Goal: Check status: Check status

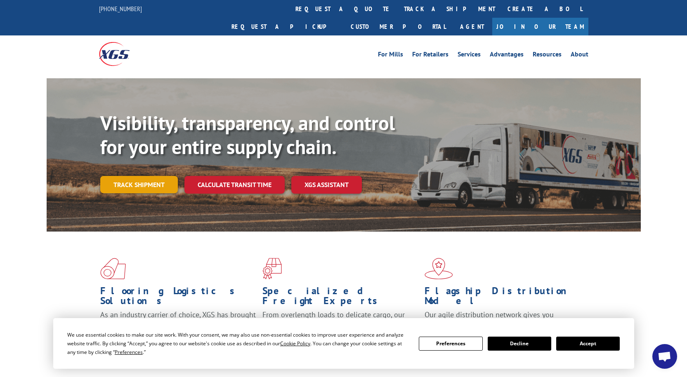
click at [141, 176] on link "Track shipment" at bounding box center [139, 184] width 78 height 17
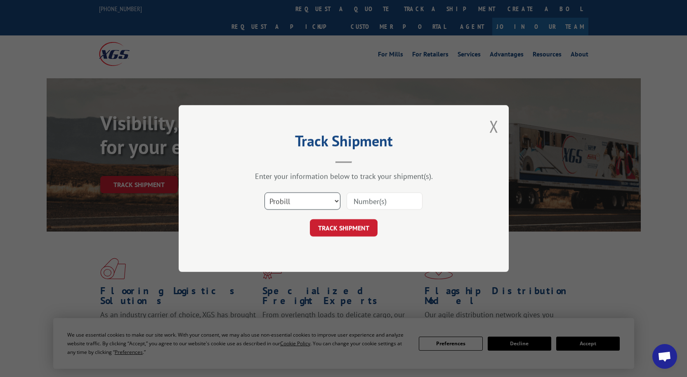
click at [336, 205] on select "Select category... Probill BOL PO" at bounding box center [302, 201] width 76 height 17
select select "bol"
click at [264, 193] on select "Select category... Probill BOL PO" at bounding box center [302, 201] width 76 height 17
click at [362, 199] on input at bounding box center [384, 201] width 76 height 17
paste input "374238"
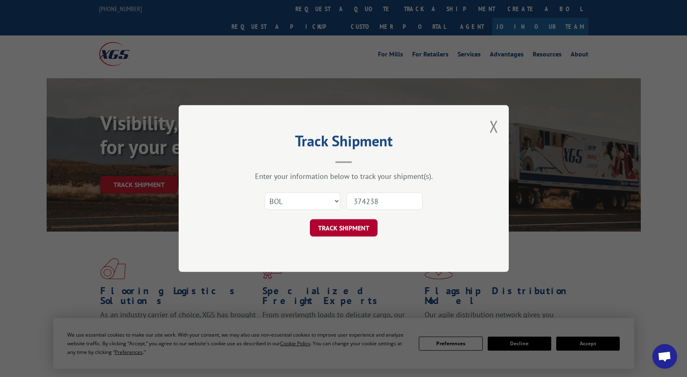
type input "374238"
click at [369, 226] on button "TRACK SHIPMENT" at bounding box center [344, 227] width 68 height 17
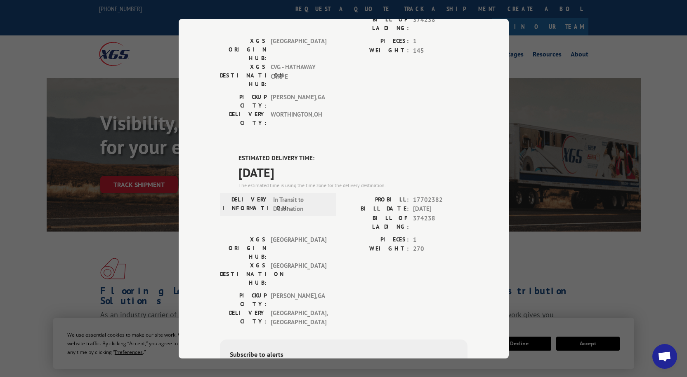
scroll to position [297, 0]
